Goal: Task Accomplishment & Management: Use online tool/utility

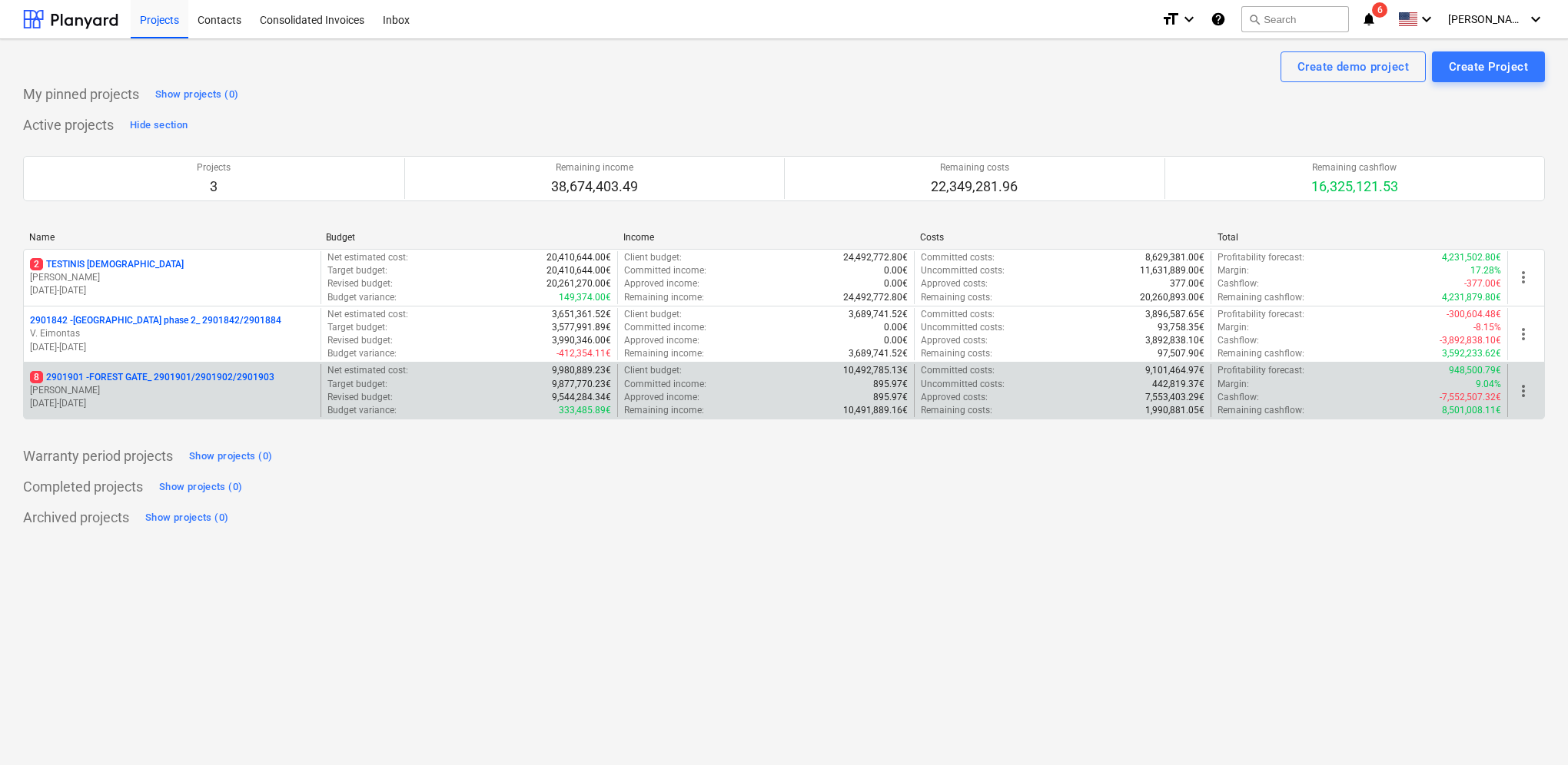
click at [114, 392] on p "[PERSON_NAME]" at bounding box center [172, 391] width 285 height 13
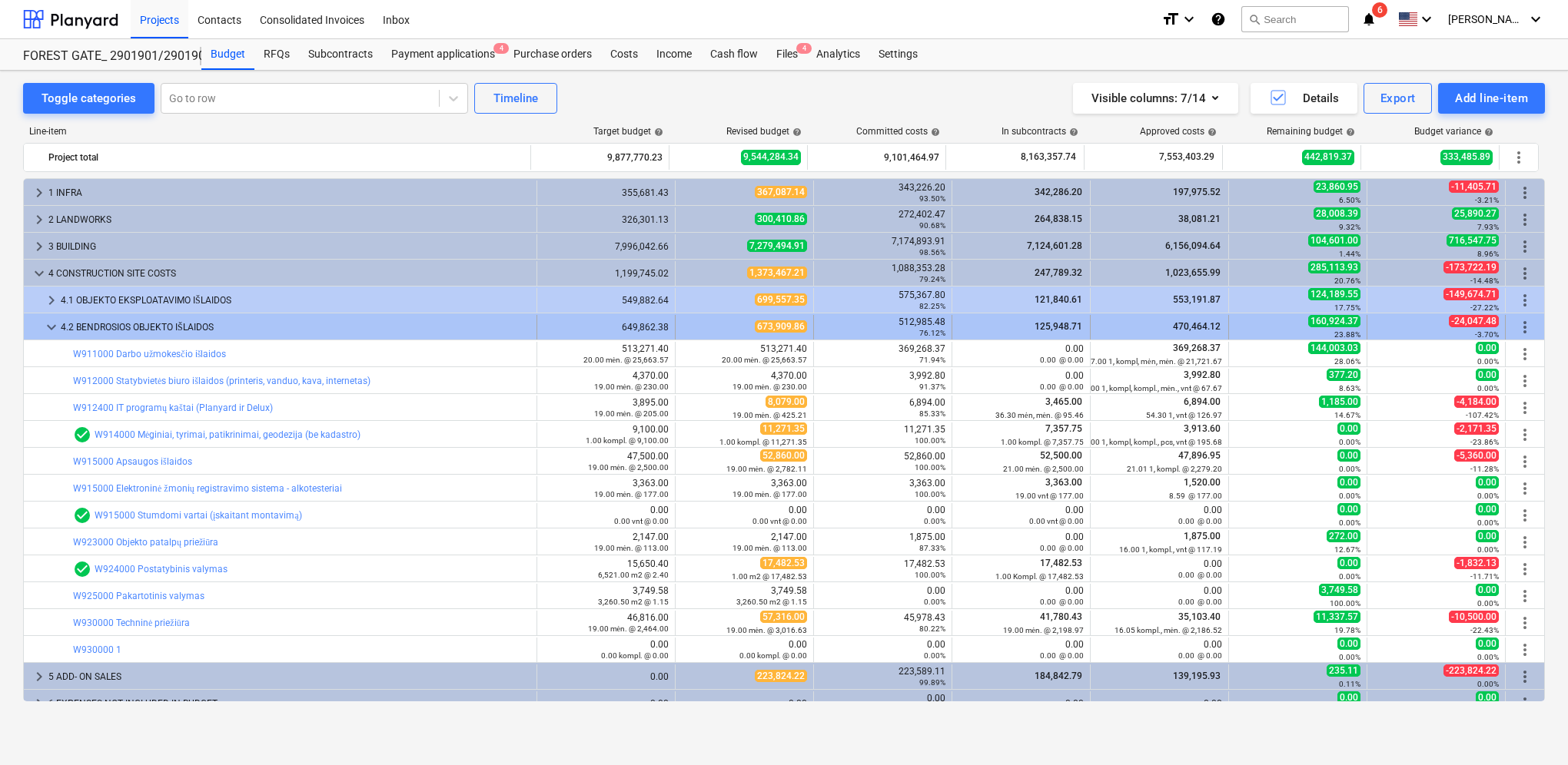
click at [52, 318] on span "keyboard_arrow_down" at bounding box center [52, 328] width 19 height 19
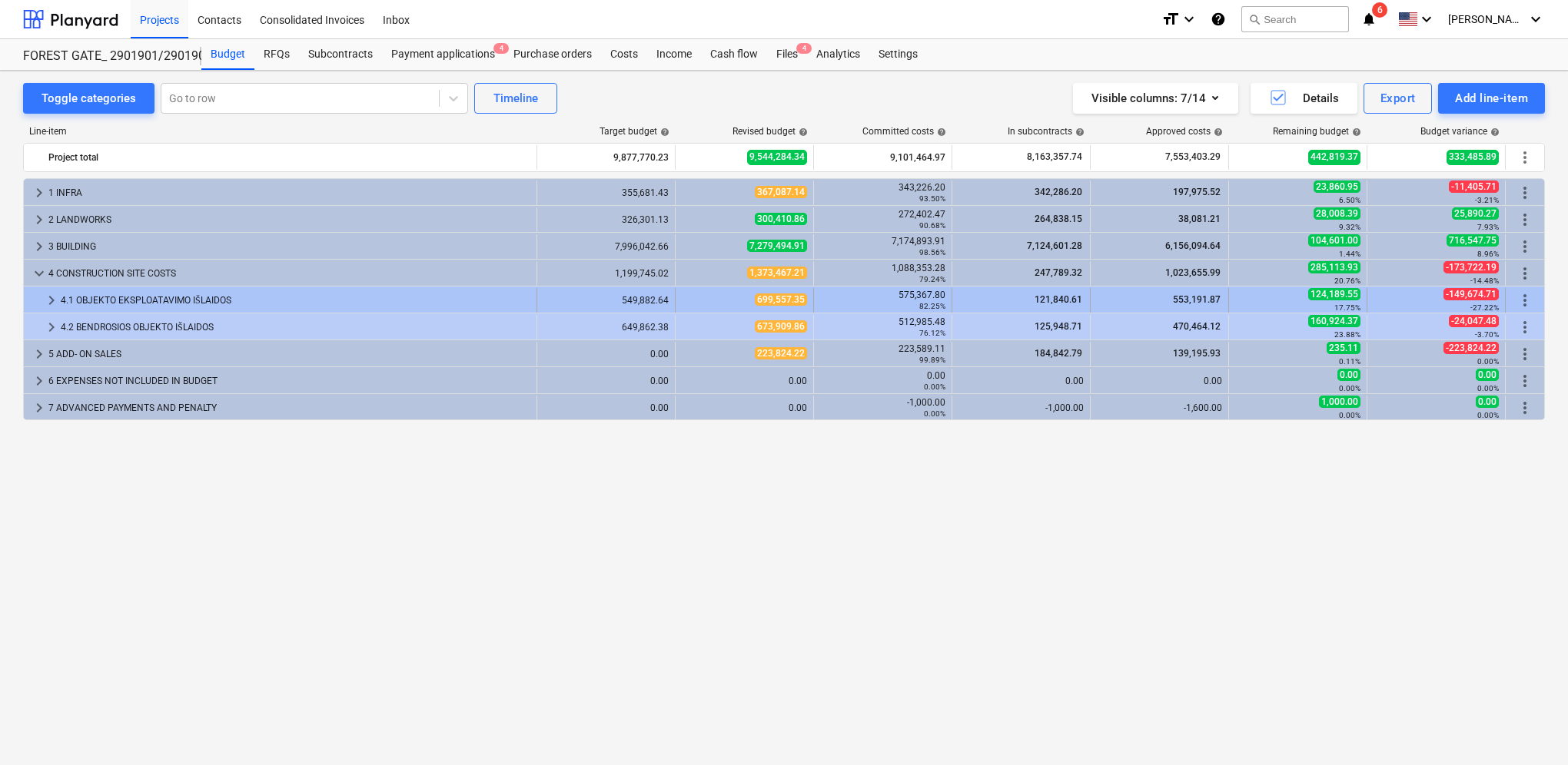
click at [52, 299] on span "keyboard_arrow_right" at bounding box center [52, 301] width 19 height 19
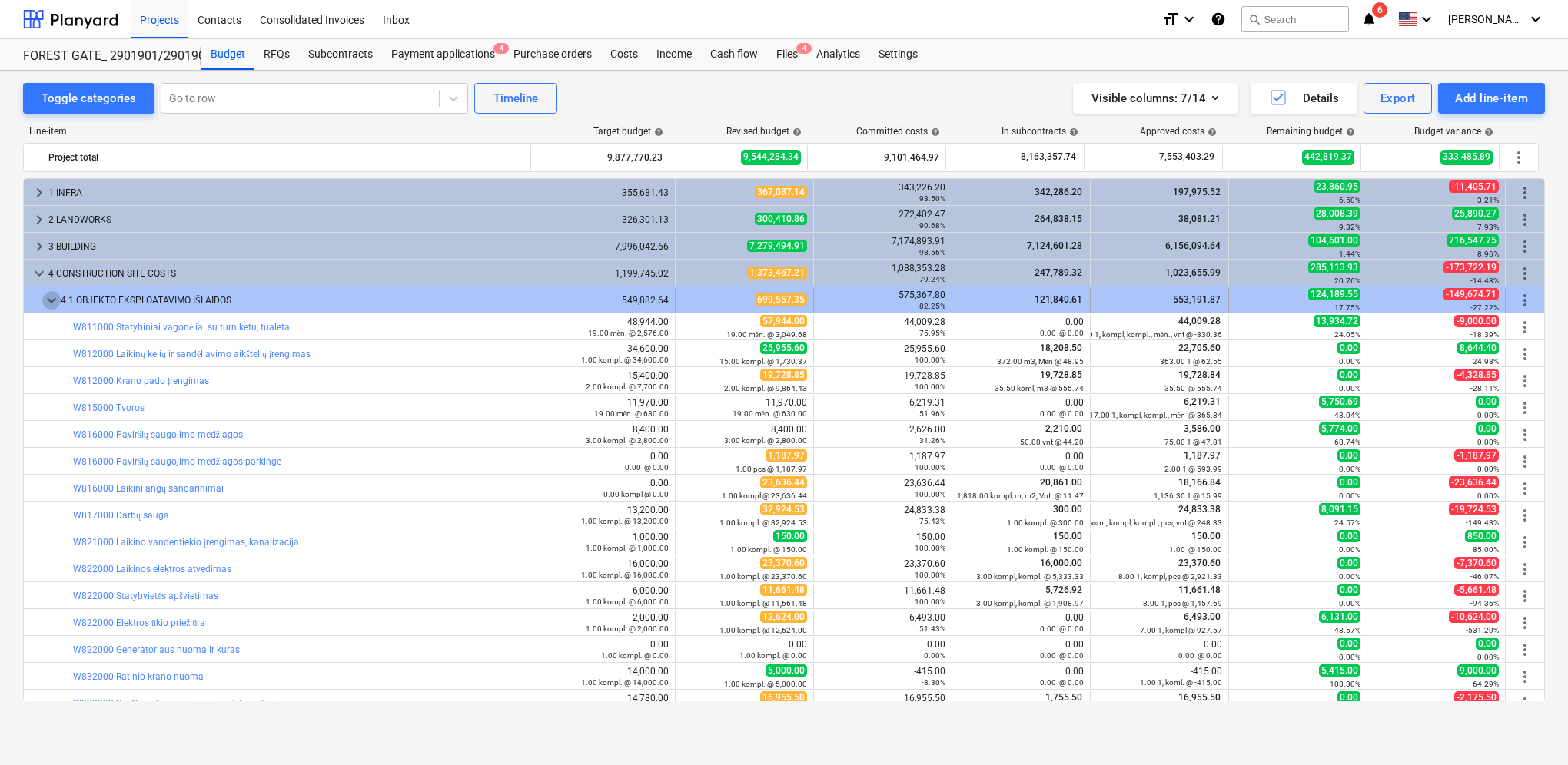
click at [52, 303] on span "keyboard_arrow_down" at bounding box center [52, 301] width 19 height 19
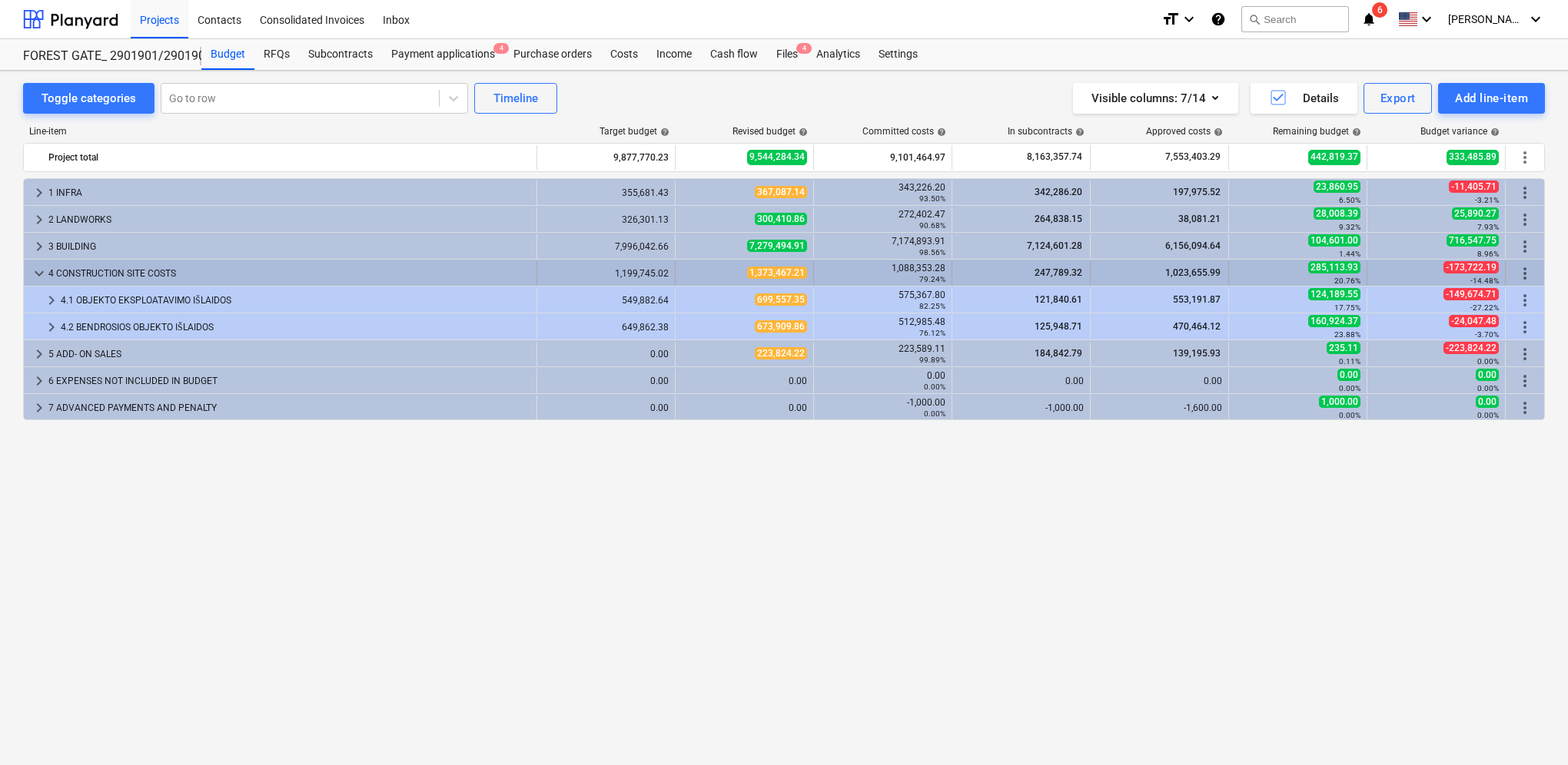
click at [37, 276] on span "keyboard_arrow_down" at bounding box center [40, 274] width 19 height 19
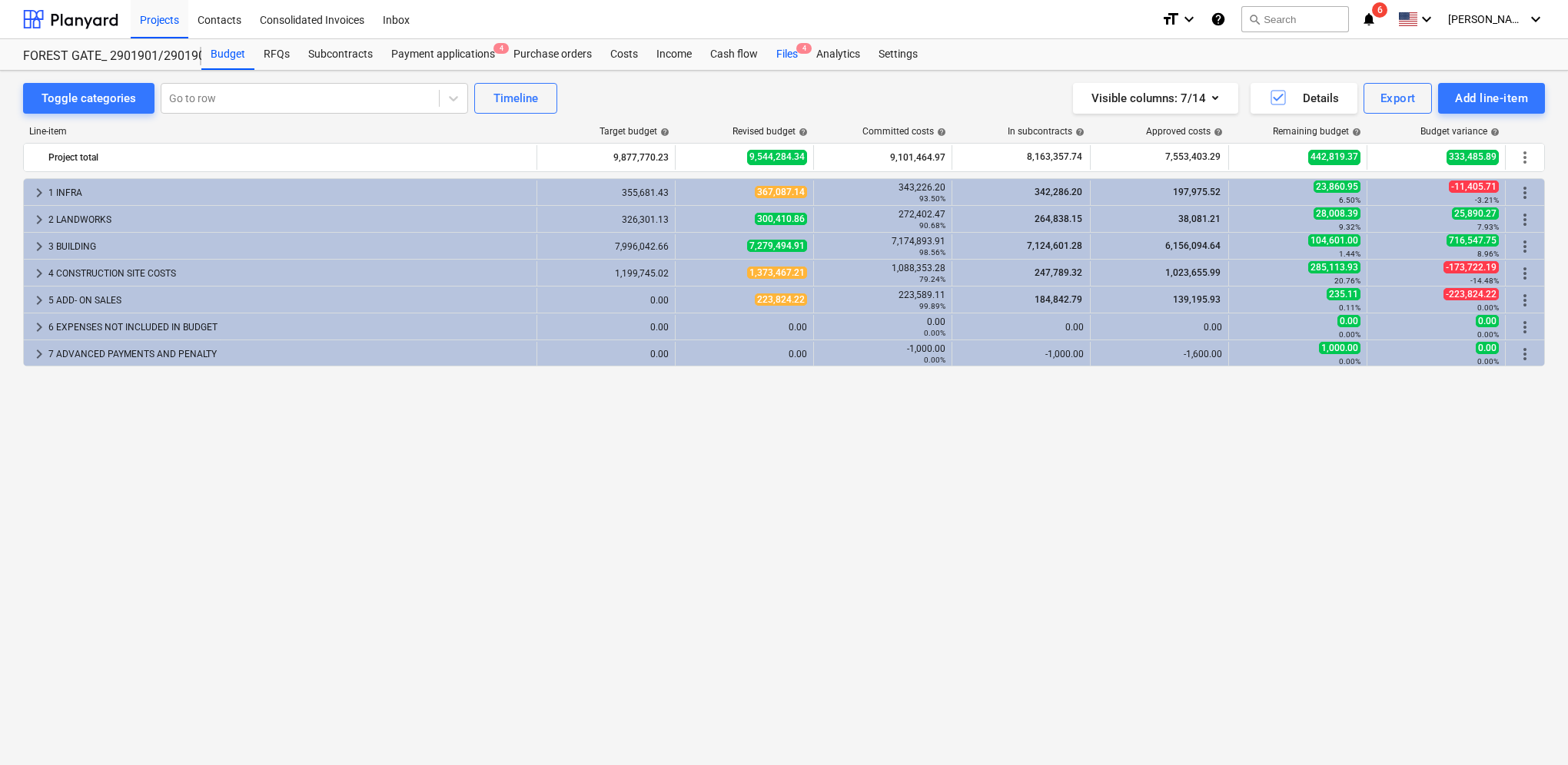
click at [796, 46] on span "4" at bounding box center [804, 48] width 15 height 10
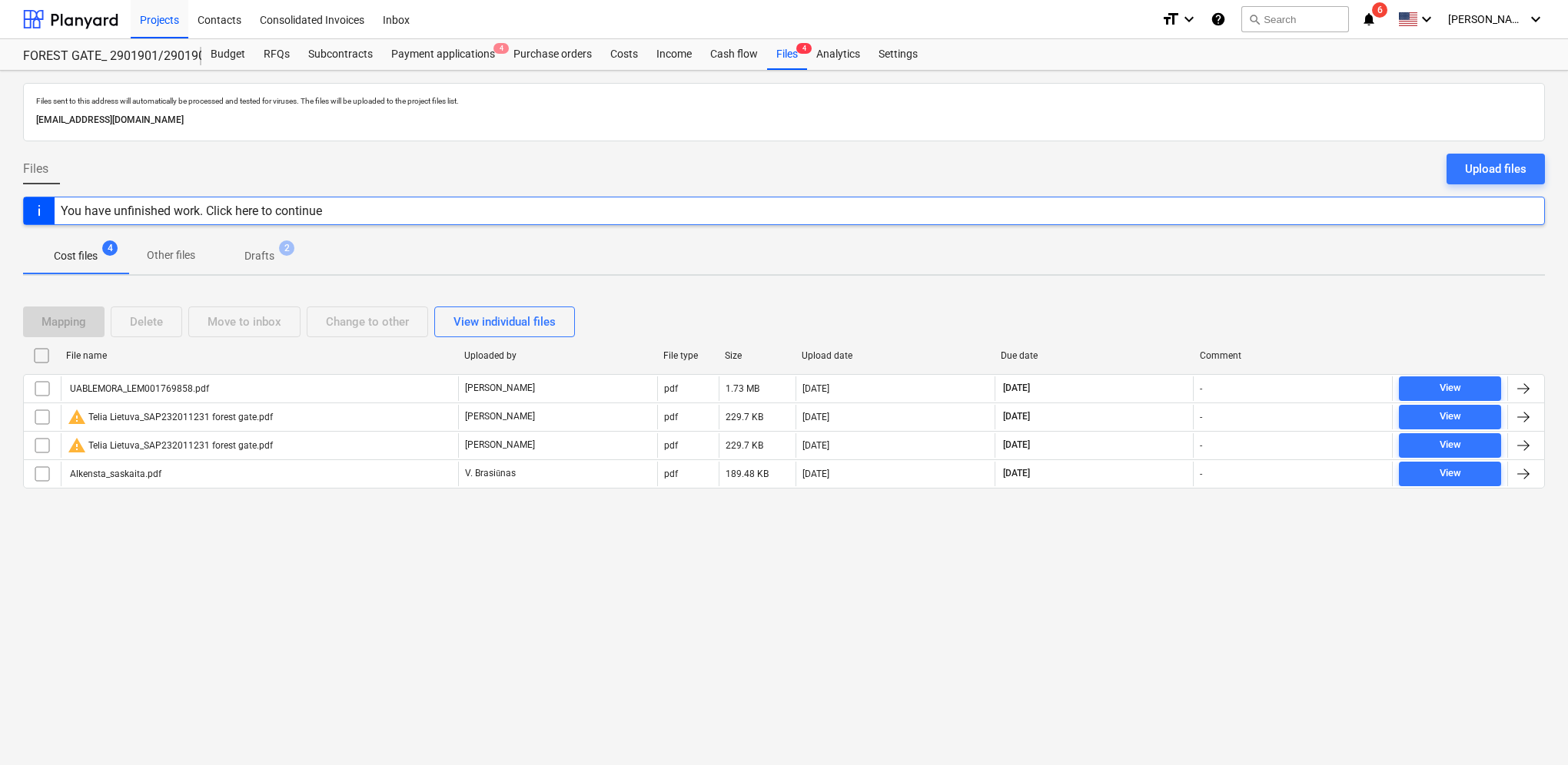
click at [271, 254] on p "Drafts" at bounding box center [259, 255] width 30 height 16
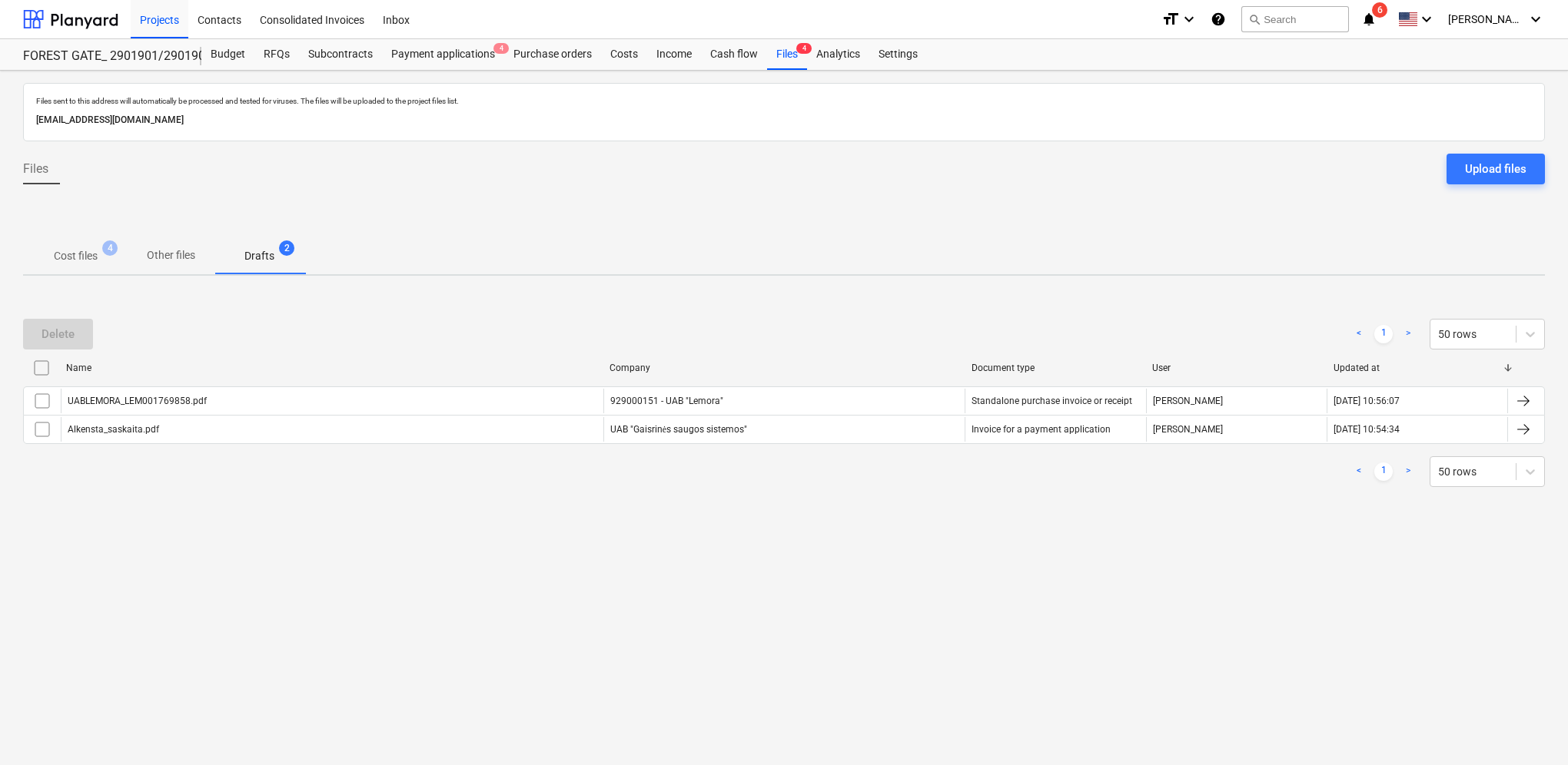
click at [92, 258] on p "Cost files" at bounding box center [75, 255] width 43 height 16
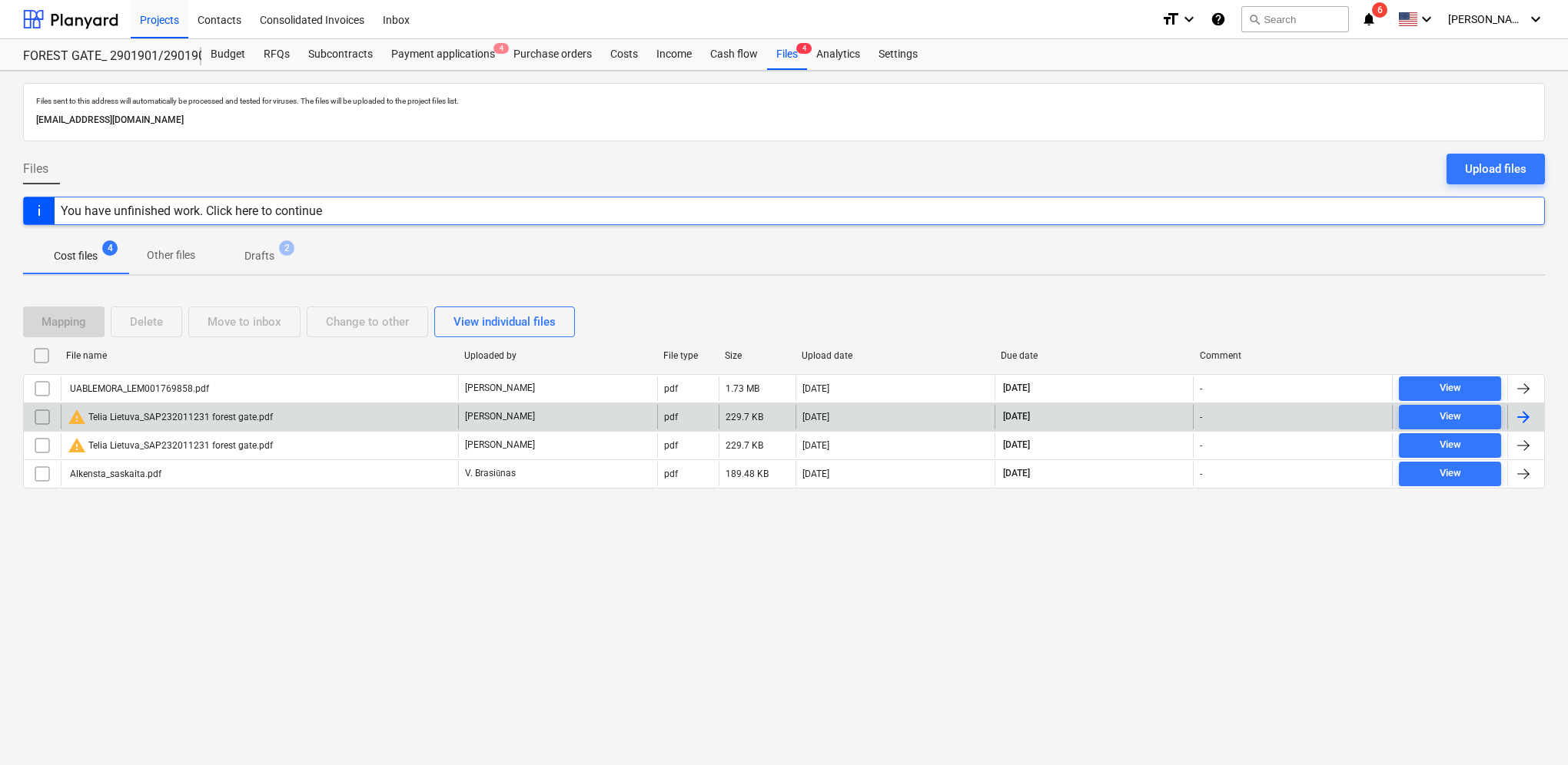
click at [44, 415] on input "checkbox" at bounding box center [42, 417] width 24 height 24
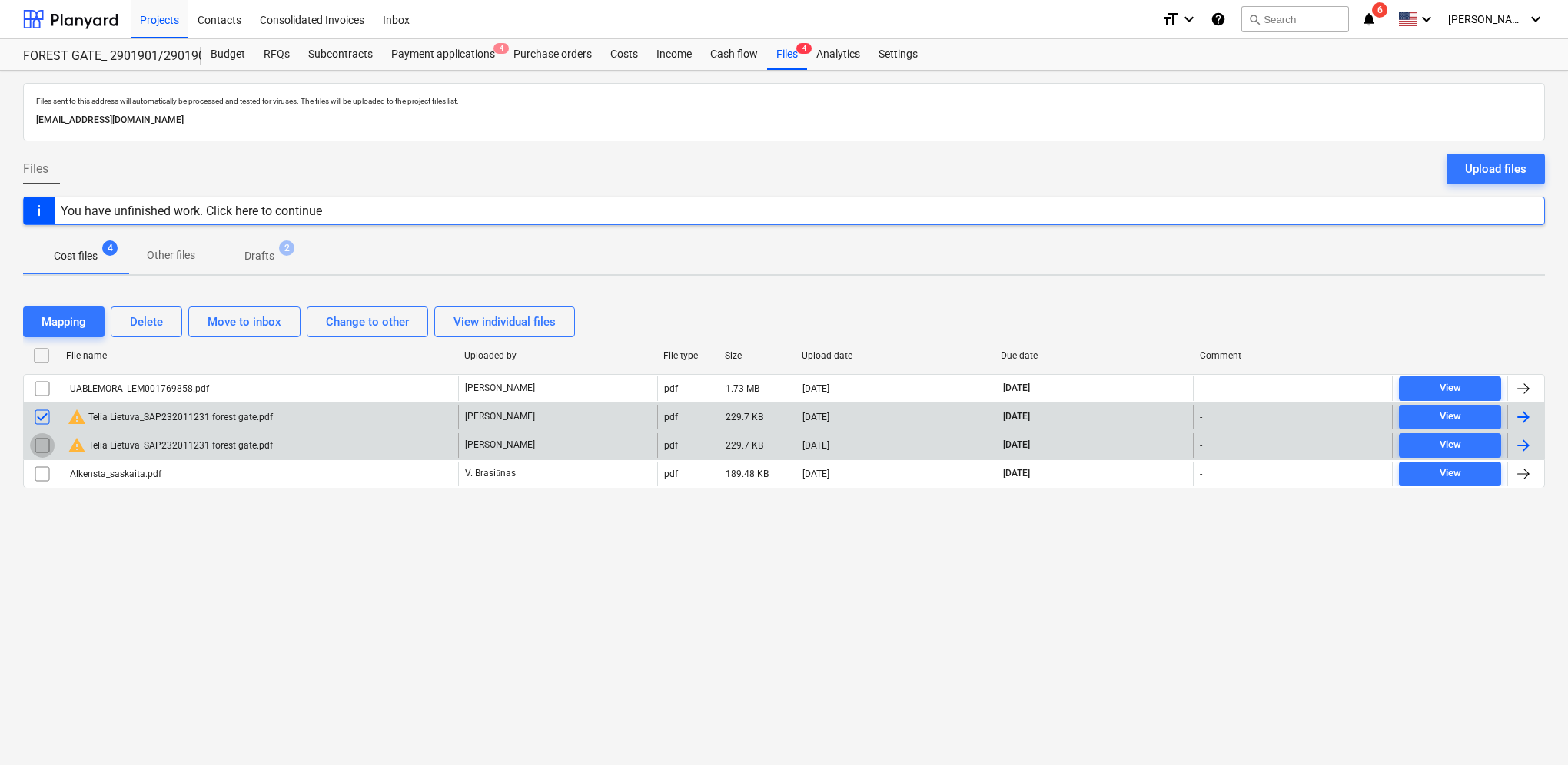
click at [41, 439] on input "checkbox" at bounding box center [42, 446] width 24 height 24
click at [153, 325] on div "Delete" at bounding box center [146, 321] width 33 height 20
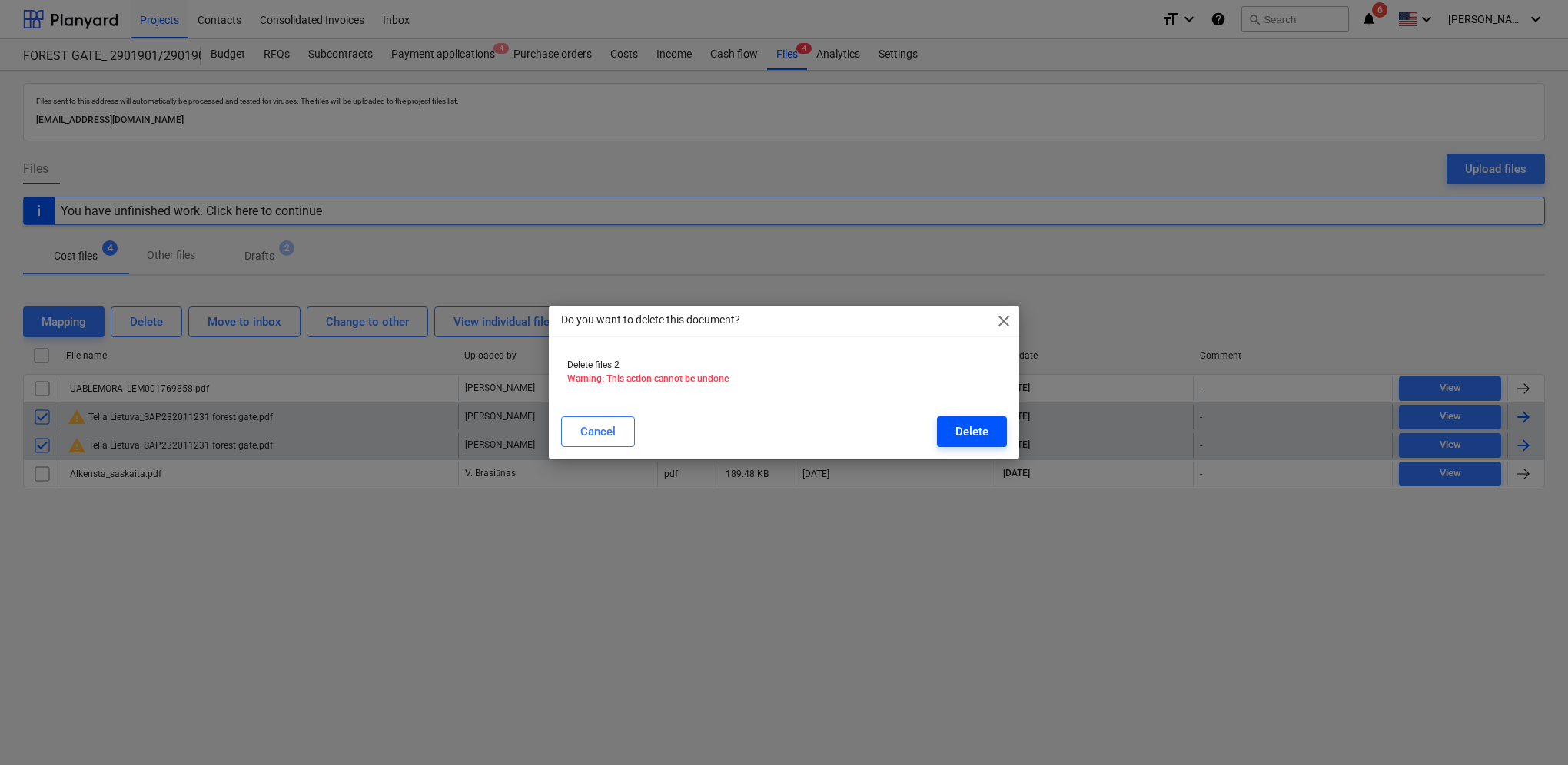
click at [963, 430] on div "Delete" at bounding box center [972, 431] width 33 height 20
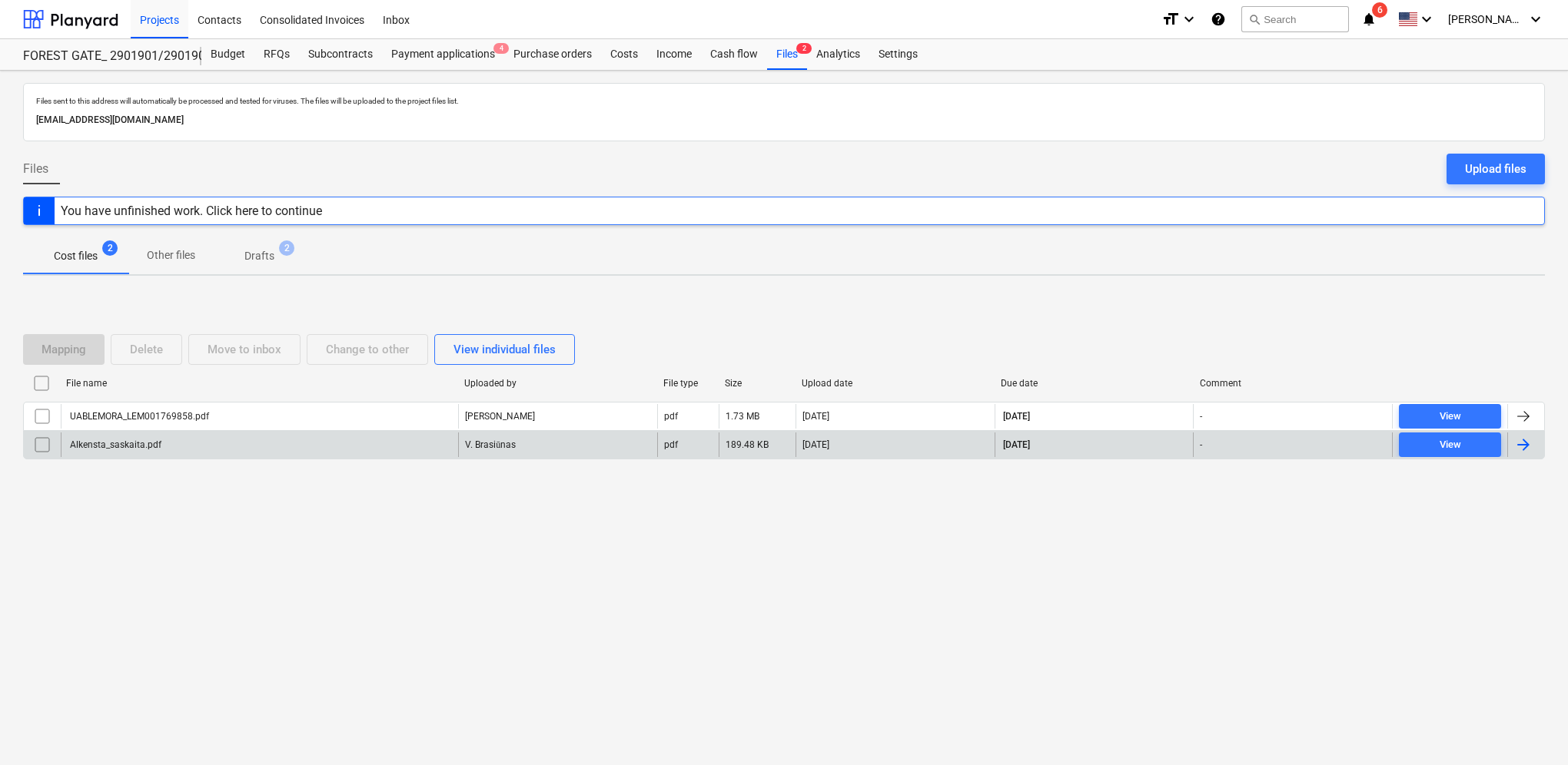
click at [258, 258] on p "Drafts" at bounding box center [259, 255] width 30 height 16
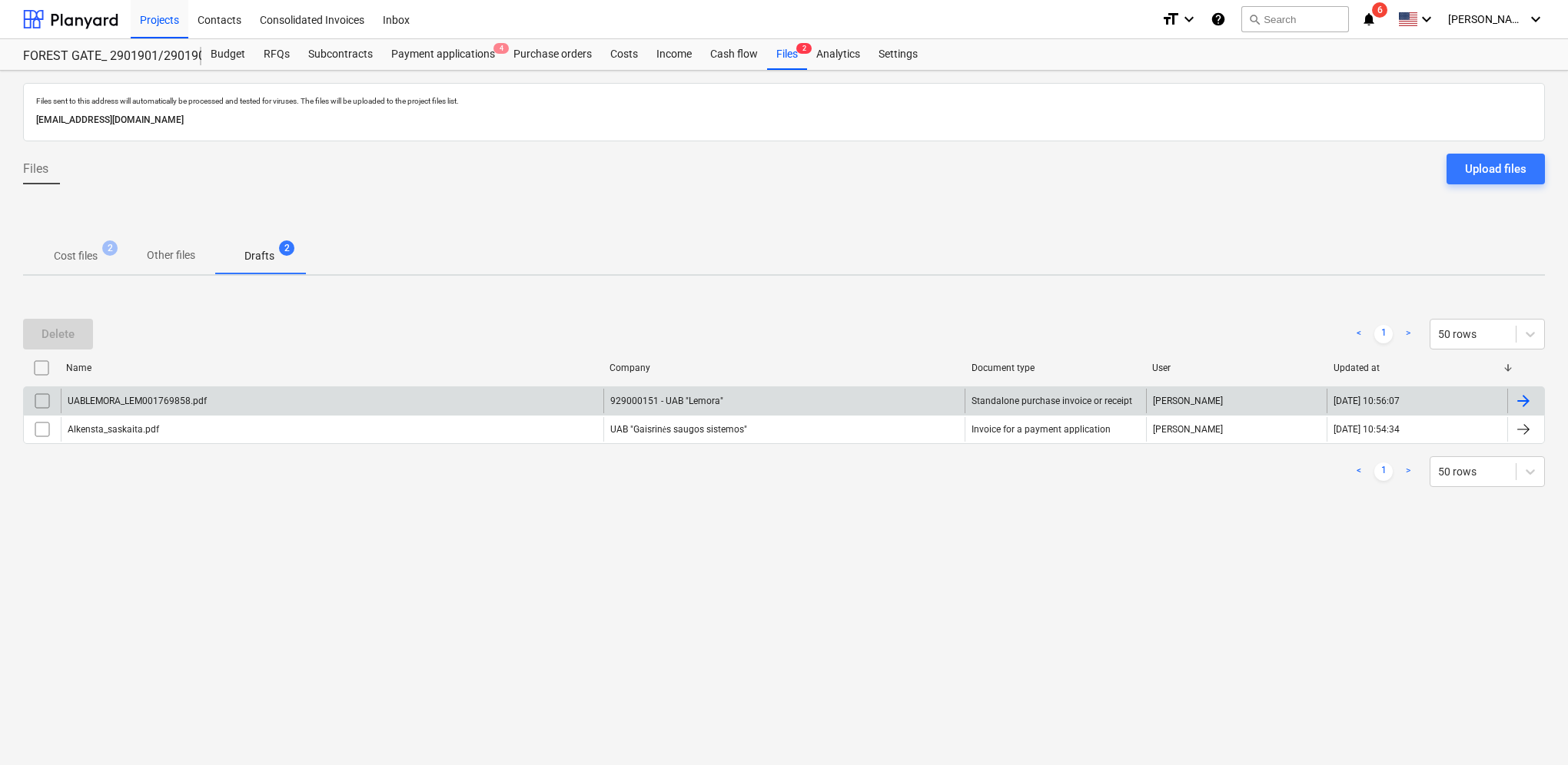
click at [1534, 403] on div at bounding box center [1525, 401] width 37 height 24
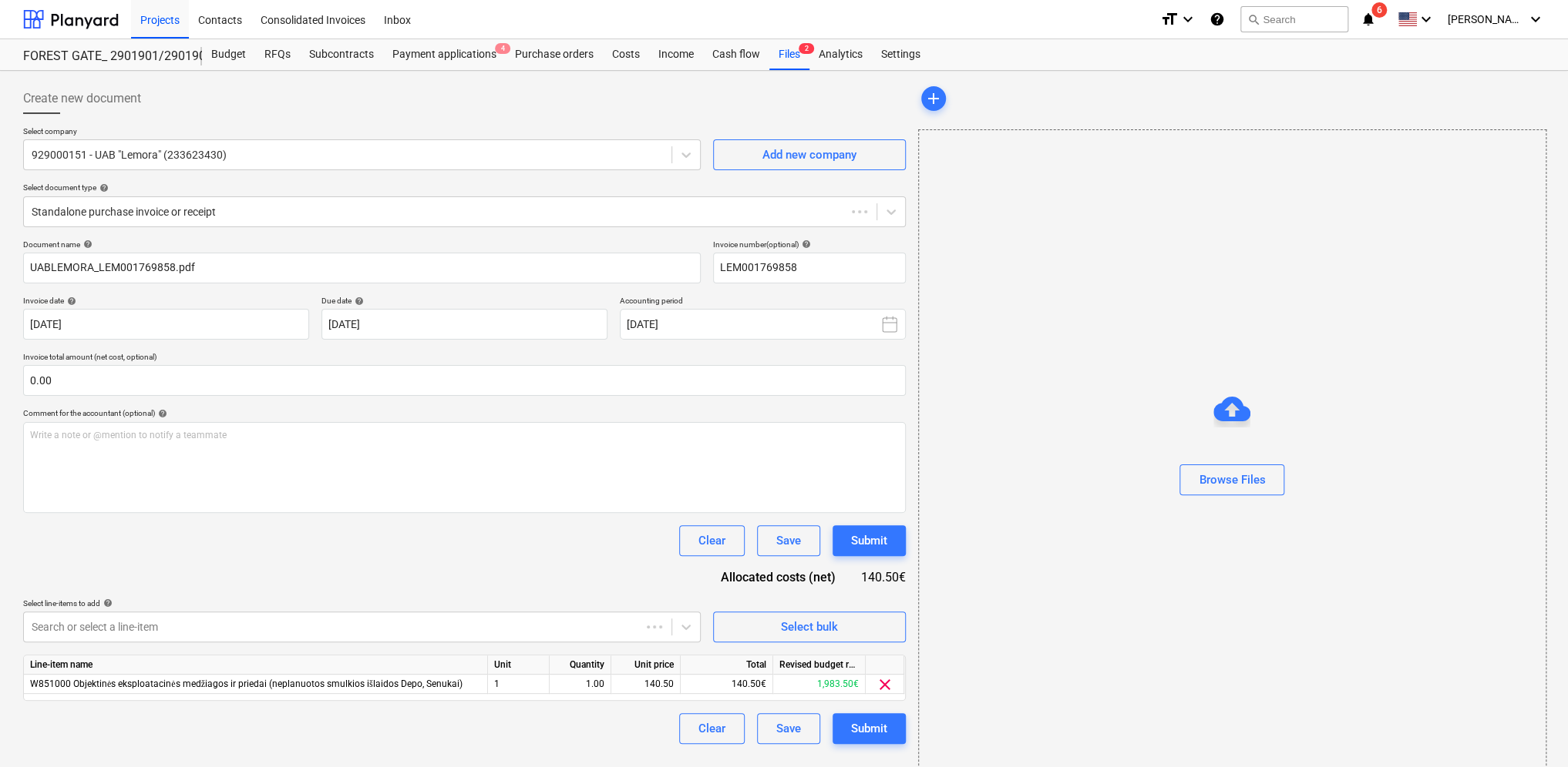
type input "LEM001769858"
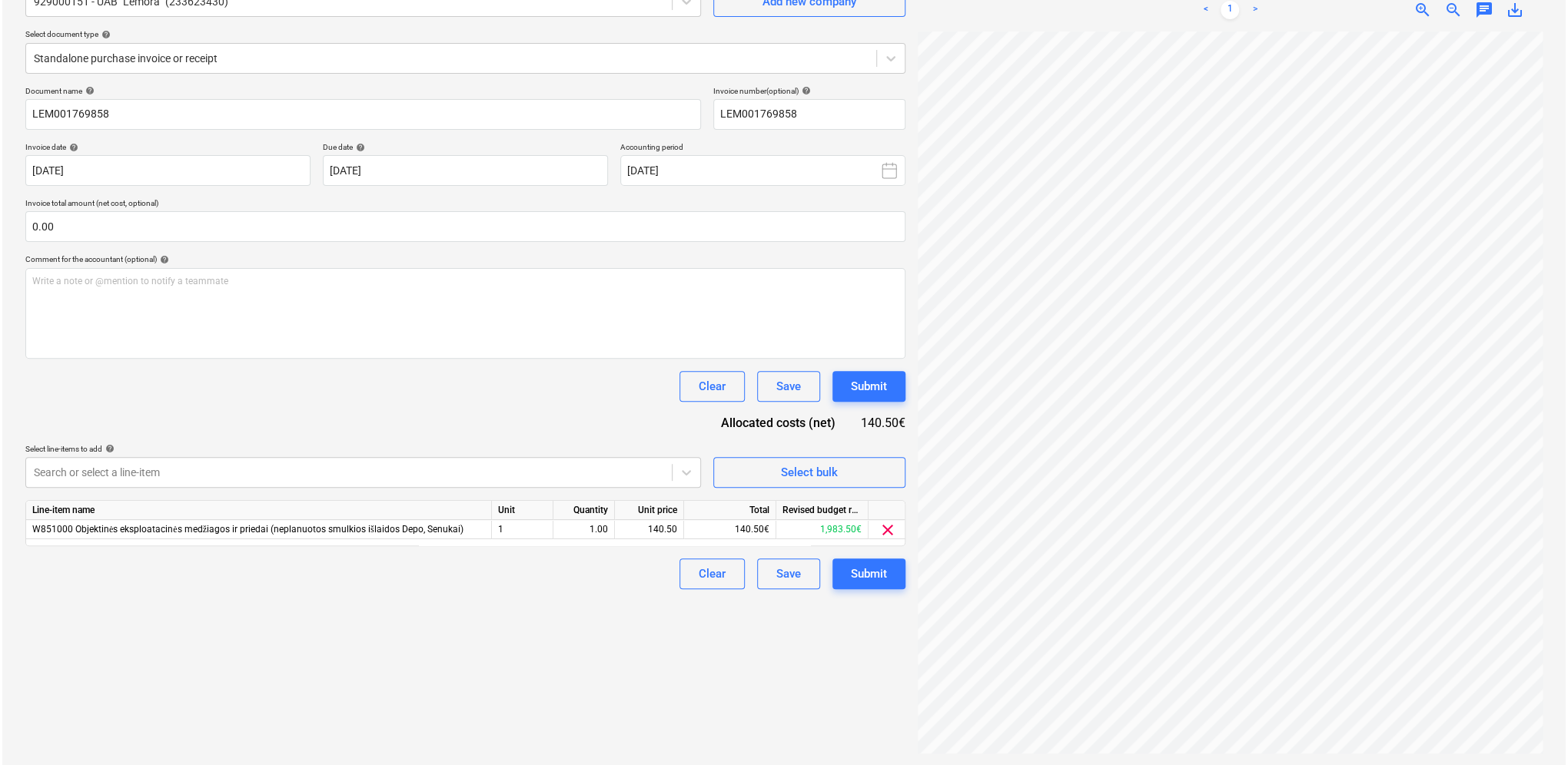
scroll to position [154, 0]
click at [139, 234] on input "text" at bounding box center [463, 225] width 880 height 31
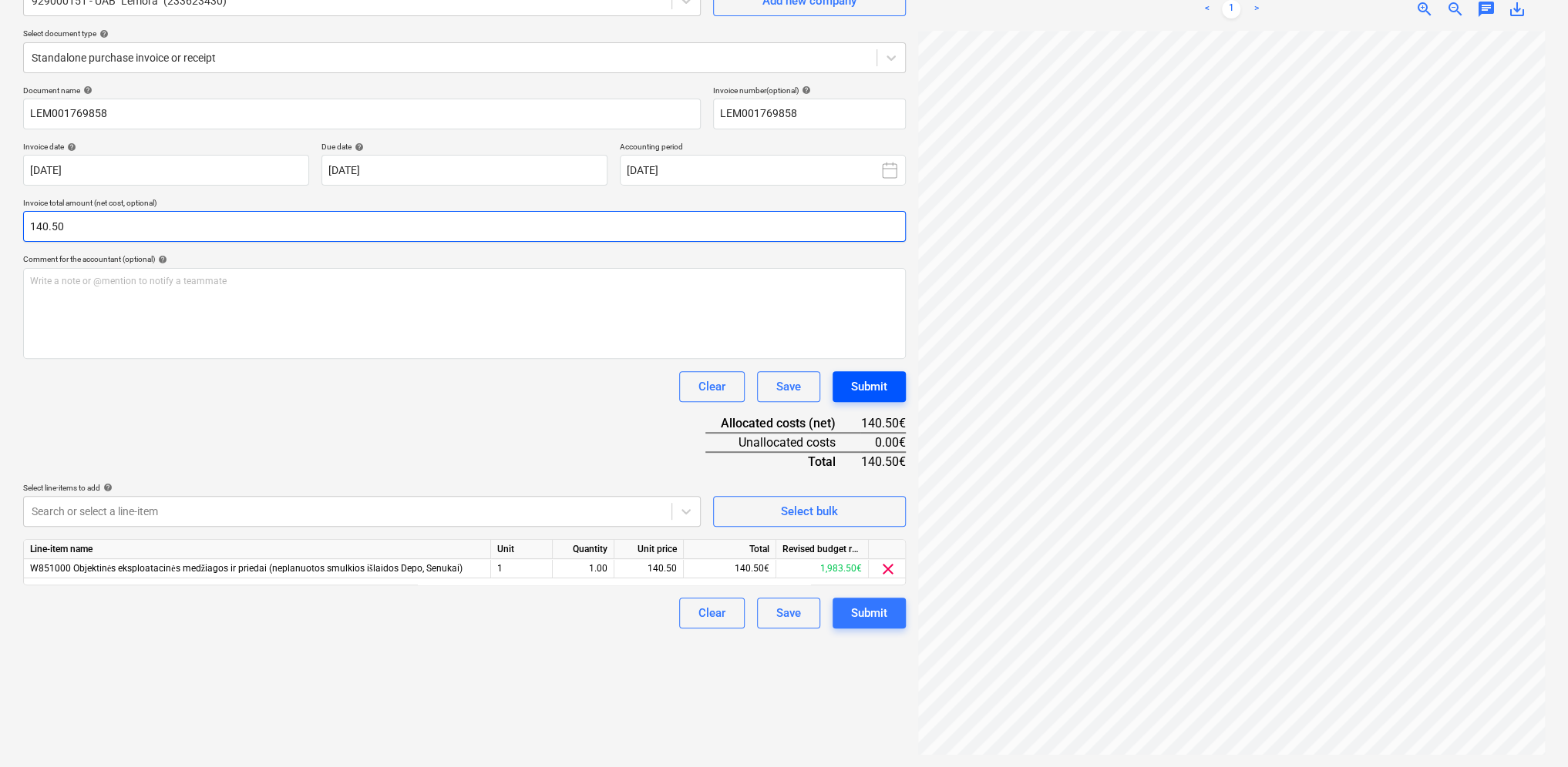
type input "140.50"
click at [882, 394] on div "Submit" at bounding box center [869, 386] width 36 height 20
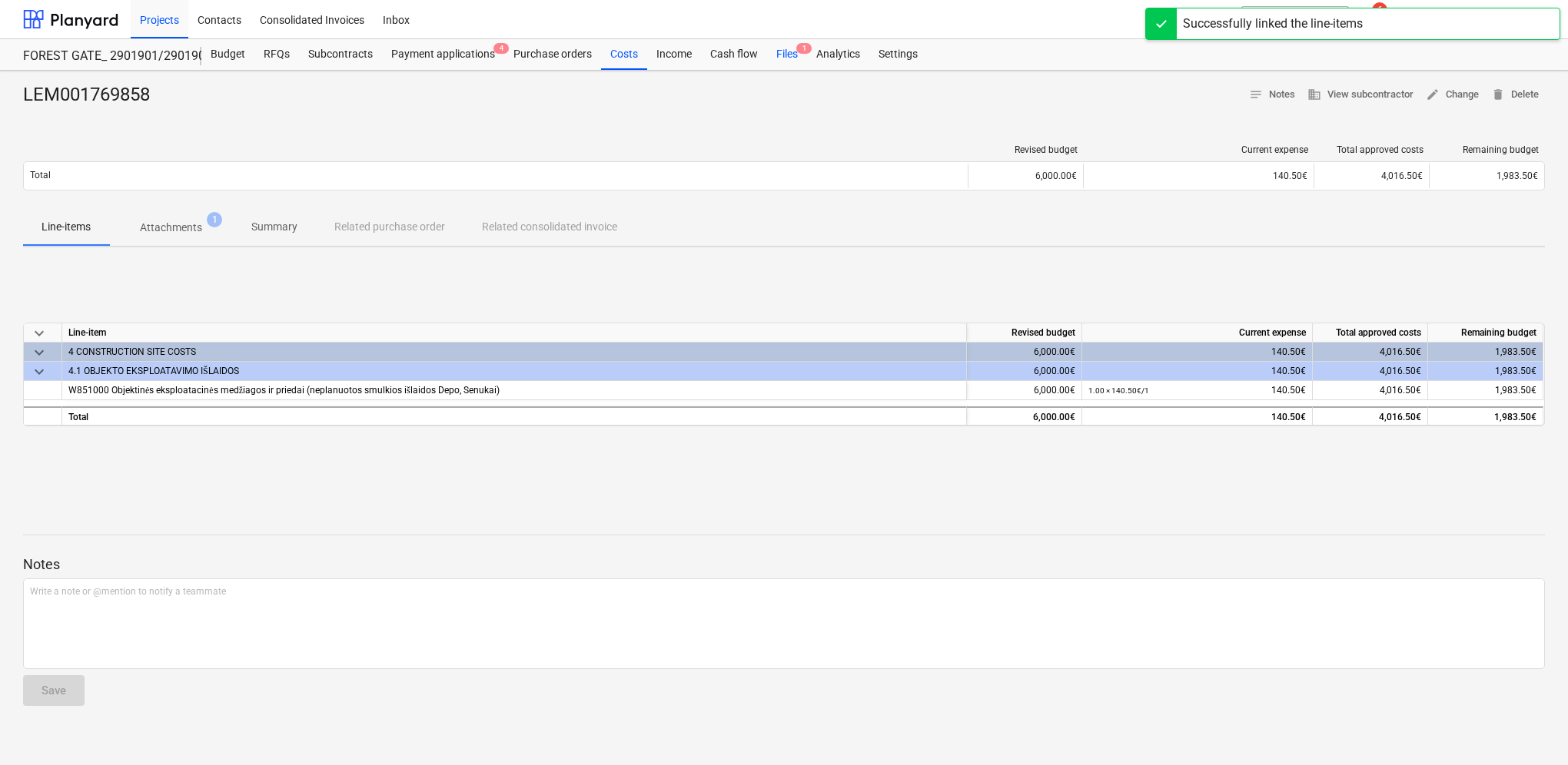
click at [785, 56] on div "Files 1" at bounding box center [787, 55] width 40 height 31
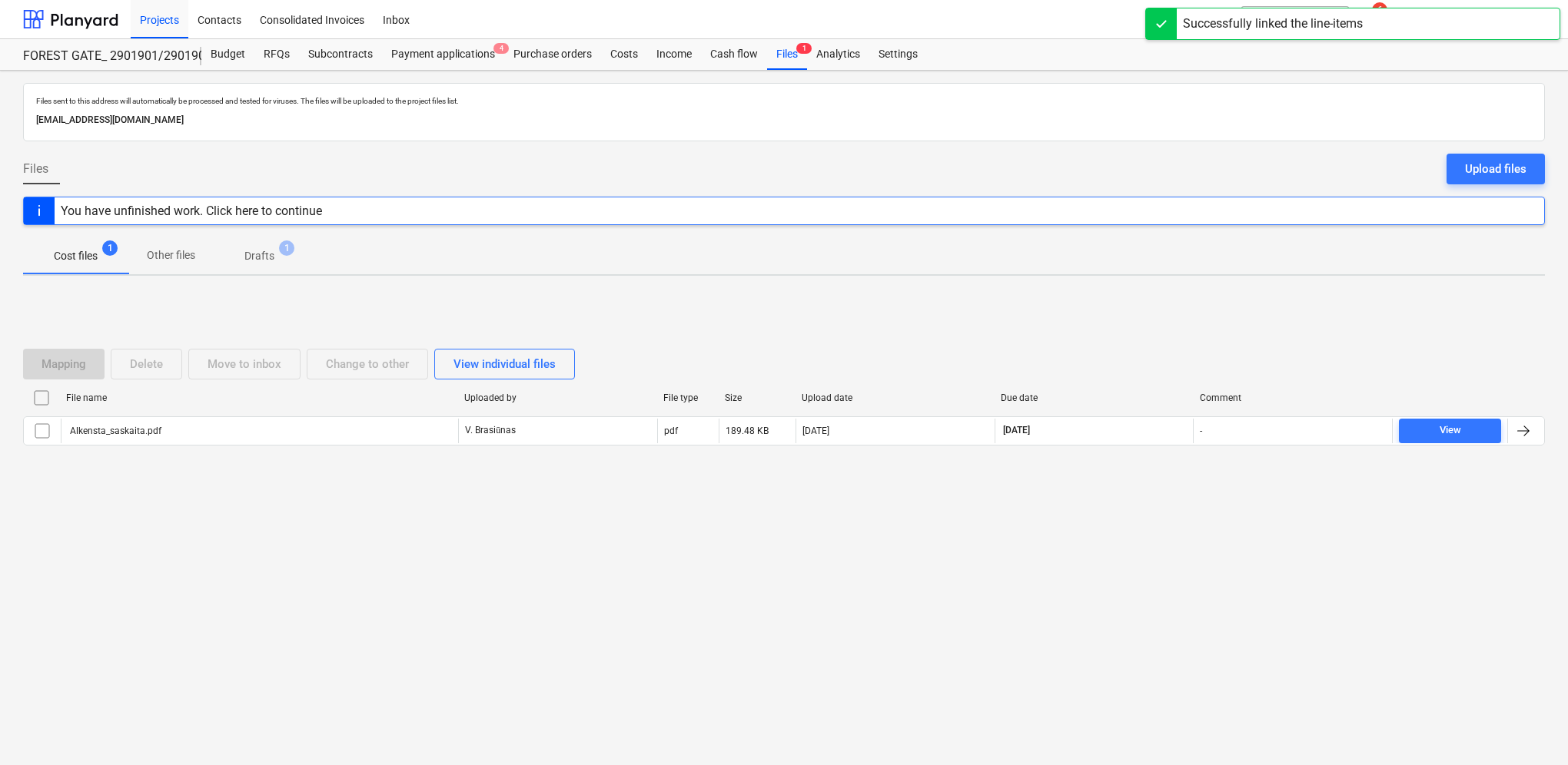
click at [264, 255] on p "Drafts" at bounding box center [259, 255] width 30 height 16
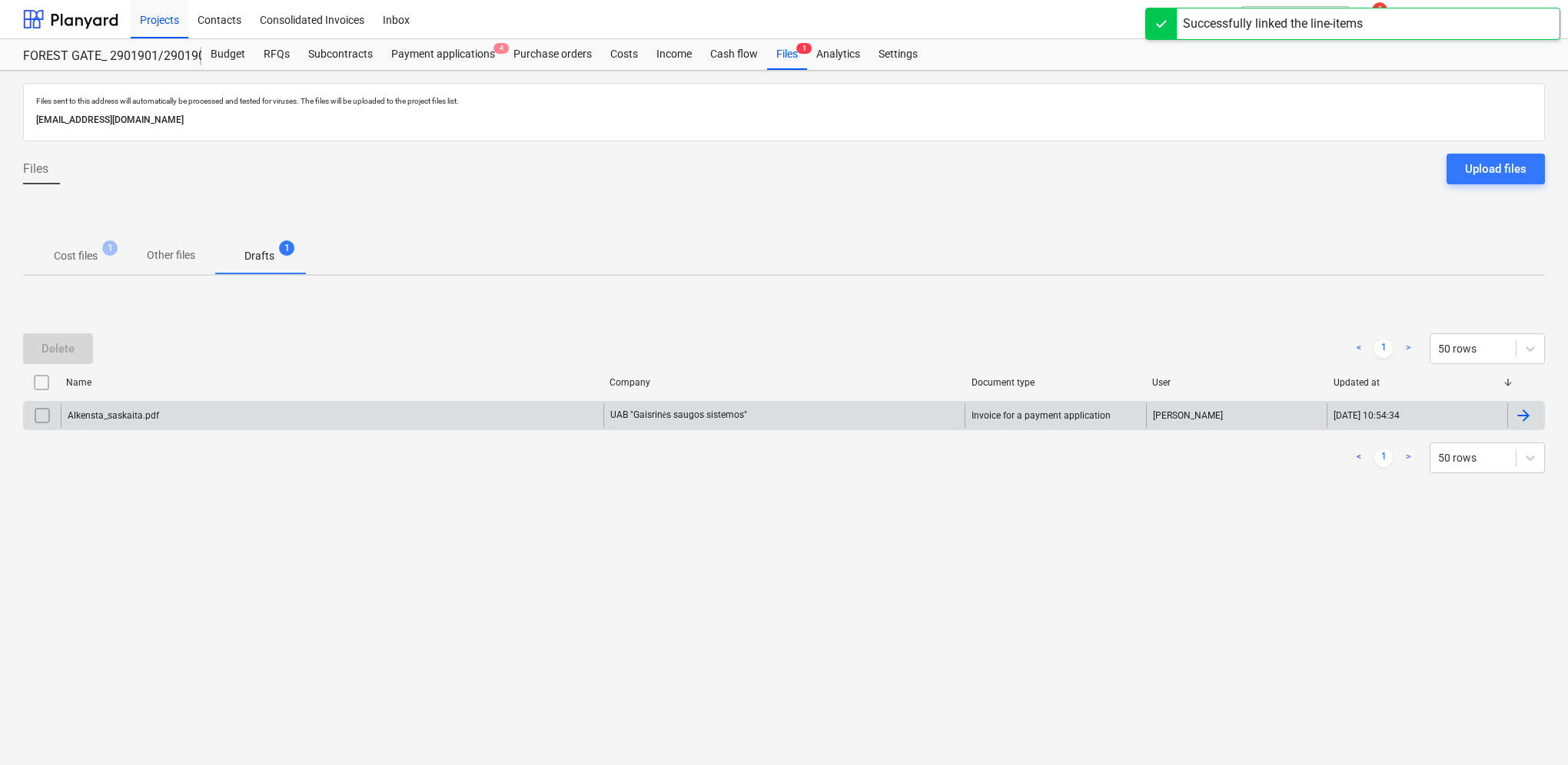
click at [1517, 418] on div at bounding box center [1524, 415] width 19 height 19
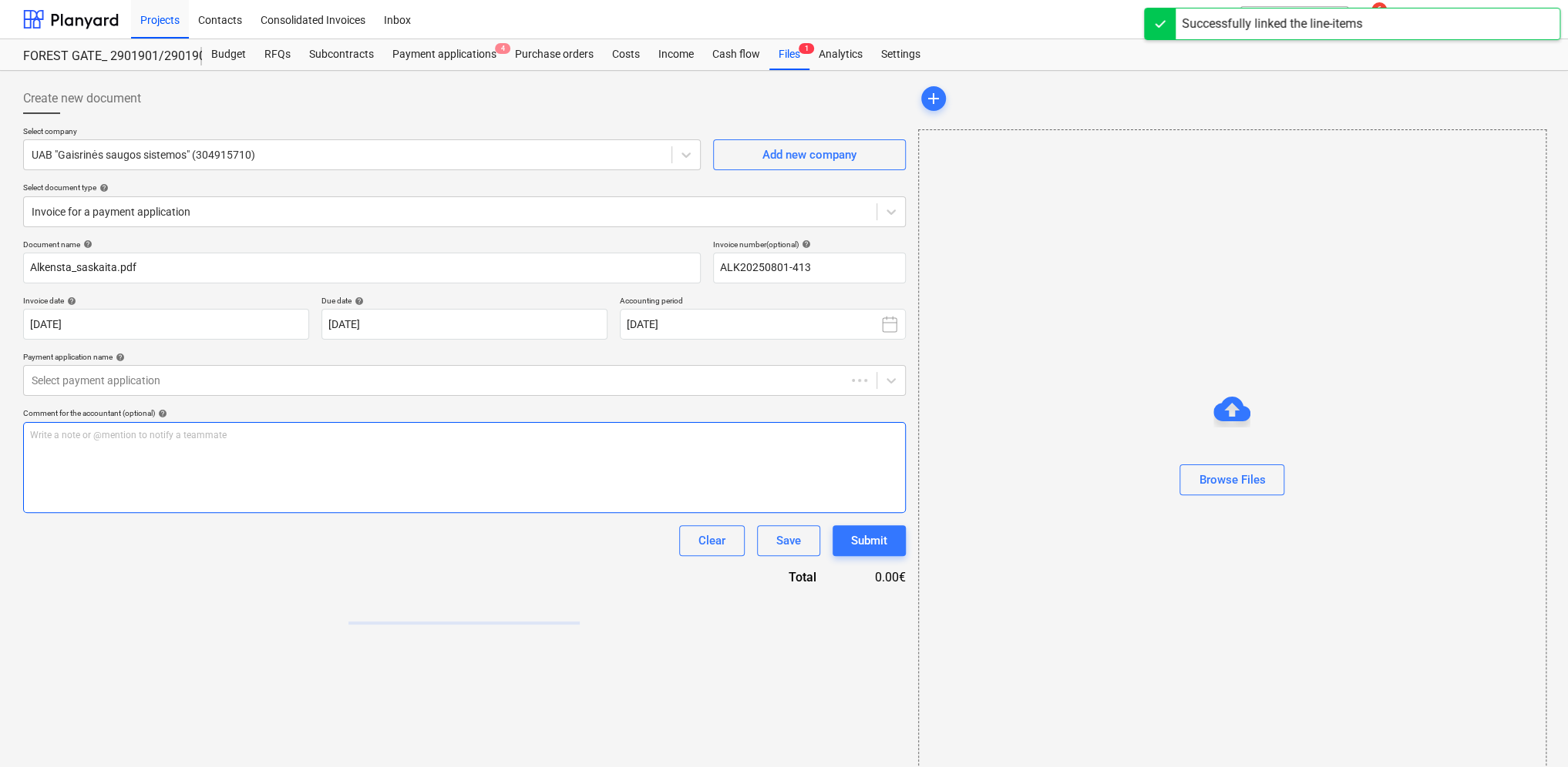
type input "ALK20250801-413"
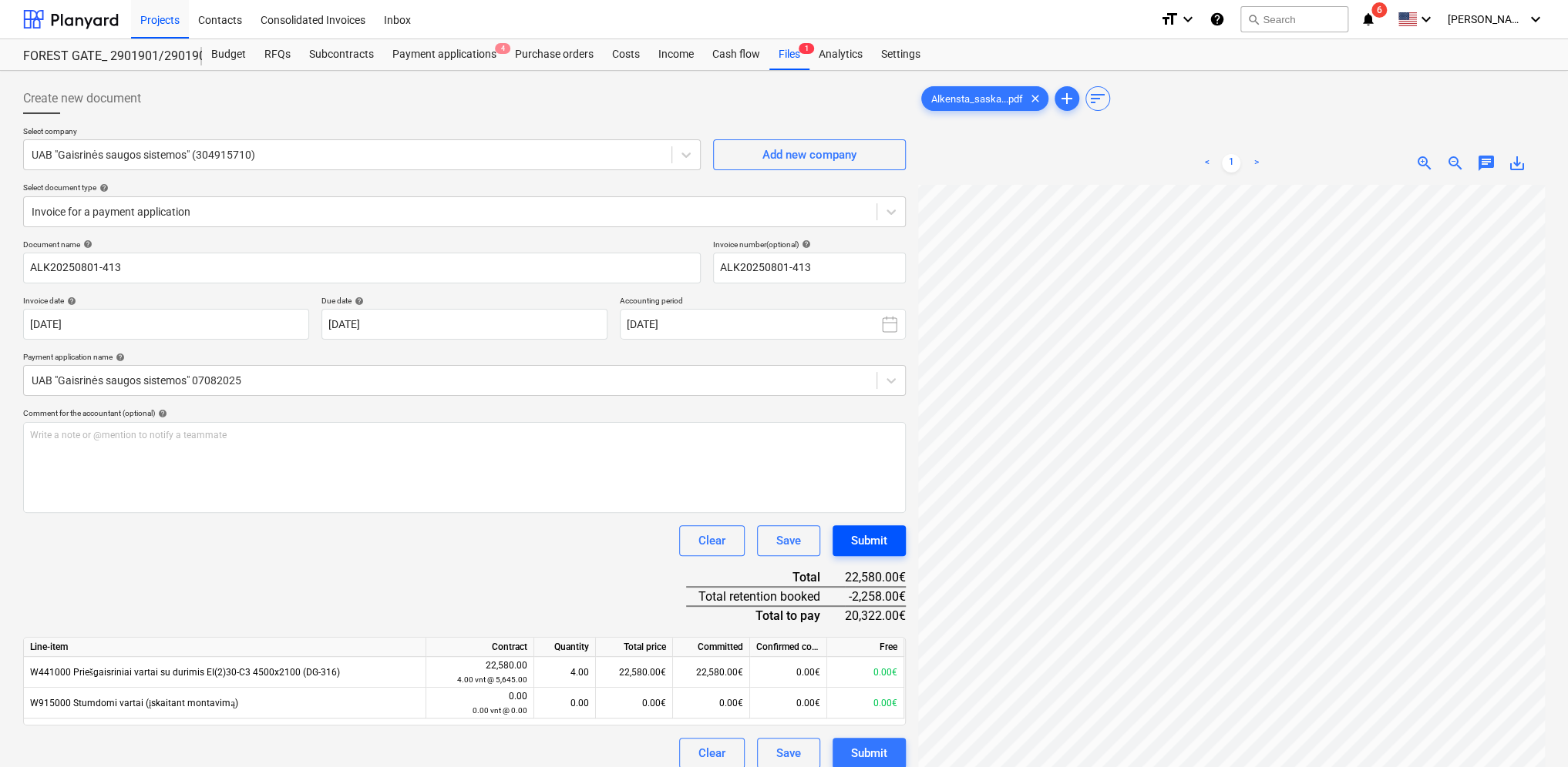
click at [887, 541] on button "Submit" at bounding box center [869, 540] width 73 height 31
